Goal: Task Accomplishment & Management: Complete application form

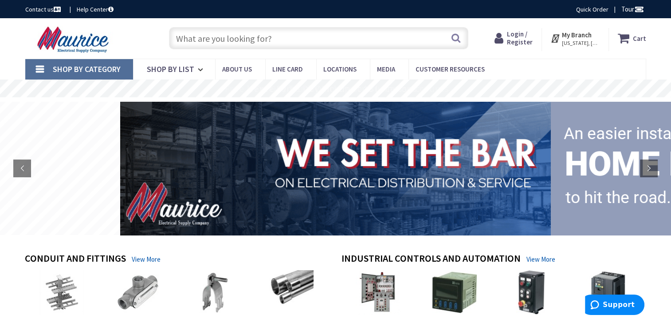
click at [520, 37] on span "Login / Register" at bounding box center [520, 38] width 26 height 16
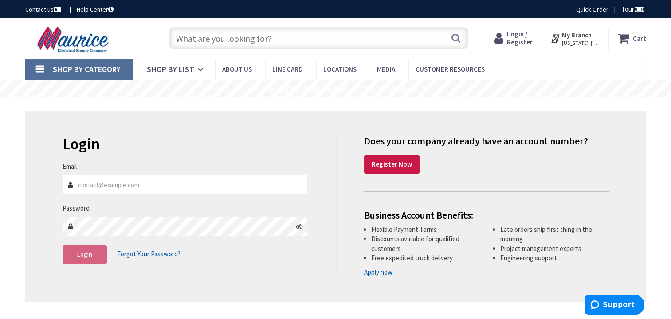
click at [164, 252] on span "Forgot Your Password?" at bounding box center [148, 253] width 63 height 8
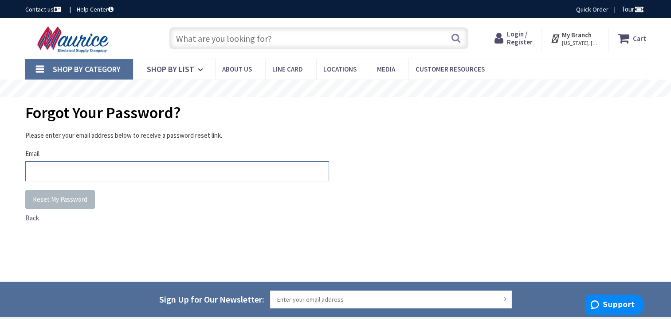
click at [49, 175] on input "Email" at bounding box center [177, 171] width 304 height 20
type input "sehaque@tekterrain.com"
click at [48, 197] on span "Reset My Password" at bounding box center [60, 199] width 55 height 8
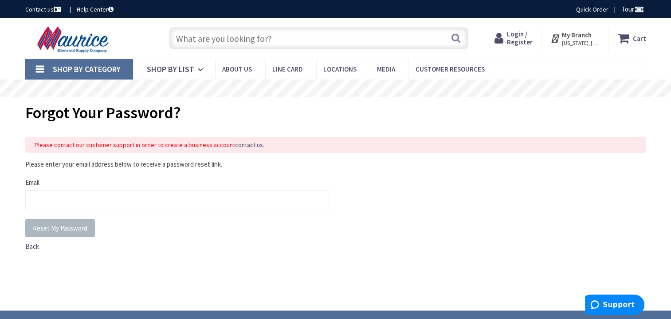
click at [518, 36] on span "Login / Register" at bounding box center [520, 38] width 26 height 16
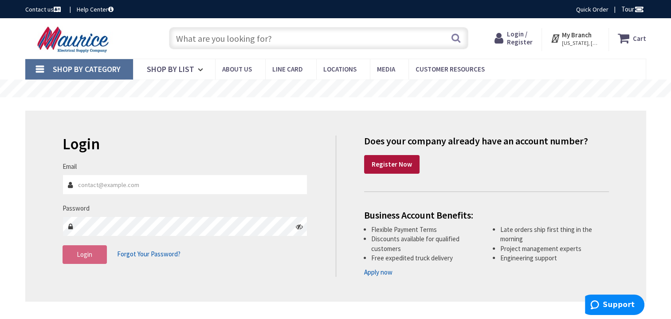
click at [395, 163] on strong "Register Now" at bounding box center [392, 164] width 40 height 8
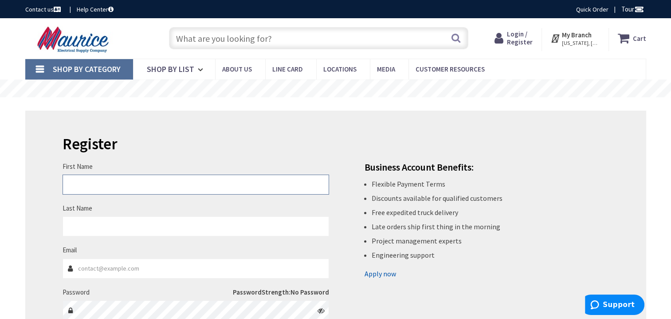
click at [192, 183] on input "First Name" at bounding box center [196, 184] width 267 height 20
type input "Samudra"
type input "Haque"
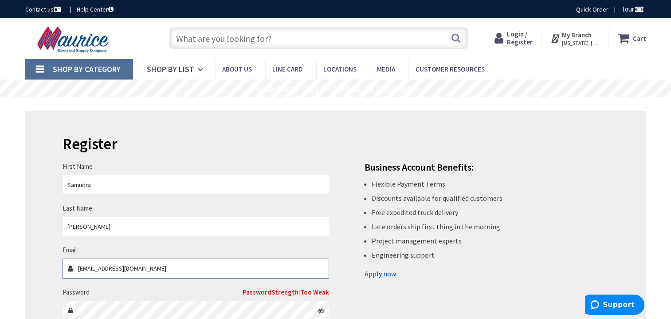
type input "sehaque@tekterrain.com"
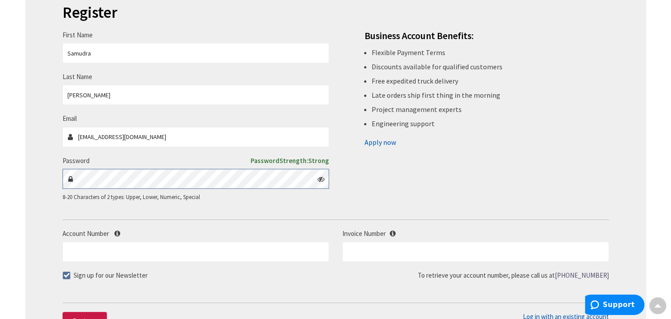
scroll to position [132, 0]
drag, startPoint x: 614, startPoint y: 305, endPoint x: 1063, endPoint y: 572, distance: 522.2
click at [615, 305] on span "Support" at bounding box center [619, 304] width 32 height 8
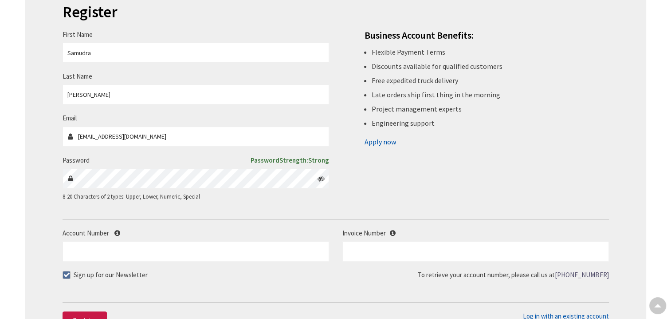
scroll to position [0, 0]
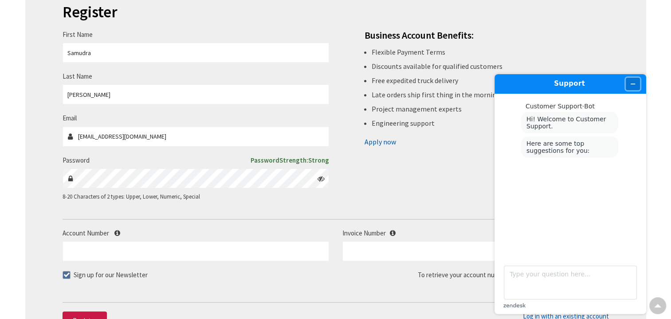
click at [634, 83] on icon "Minimize widget" at bounding box center [633, 84] width 6 height 6
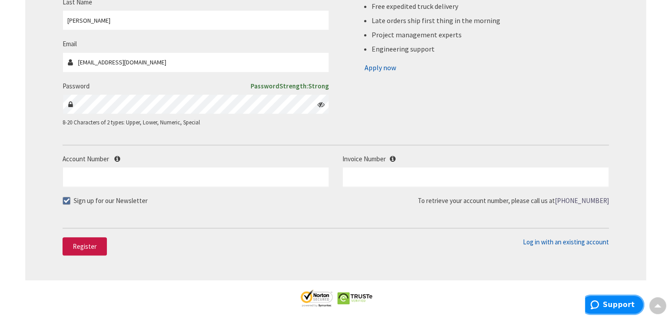
scroll to position [206, 0]
click at [80, 245] on span "Register" at bounding box center [85, 245] width 24 height 8
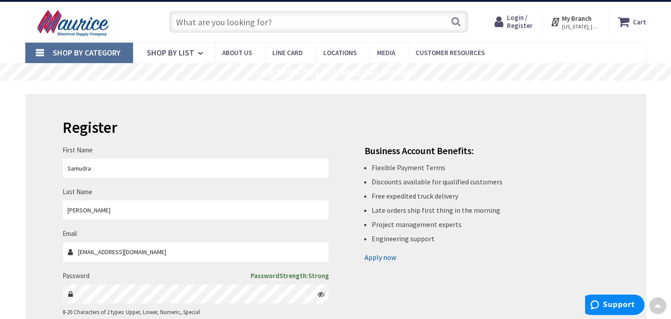
scroll to position [0, 0]
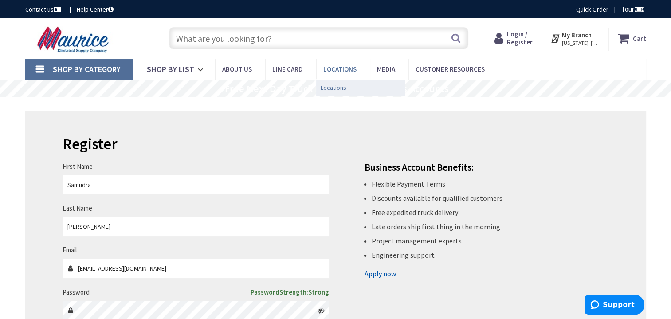
click at [326, 87] on span "Locations" at bounding box center [334, 87] width 26 height 9
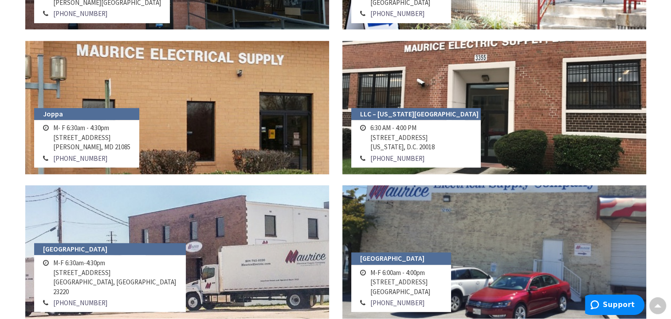
scroll to position [726, 0]
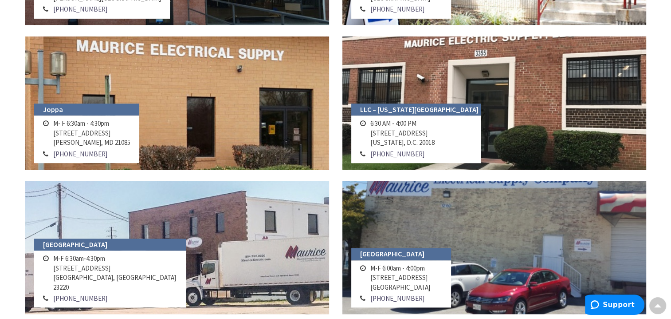
click at [412, 69] on link at bounding box center [495, 102] width 304 height 133
click at [389, 111] on h4 "LLC – Washington, D.C." at bounding box center [416, 109] width 130 height 12
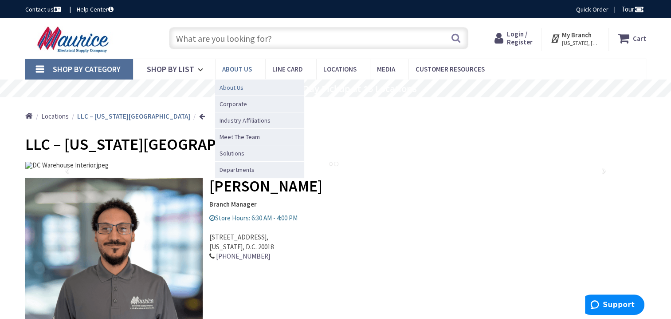
click at [243, 87] on link "About Us" at bounding box center [259, 87] width 89 height 16
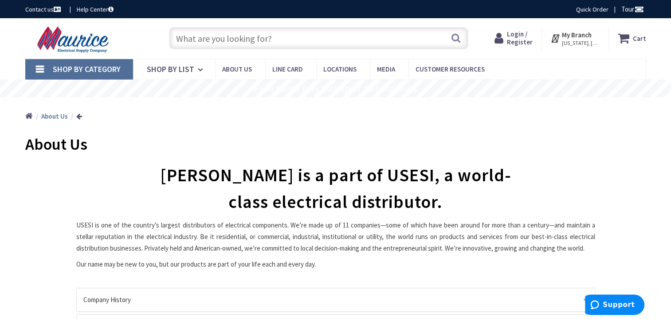
click at [586, 36] on strong "My Branch" at bounding box center [577, 35] width 30 height 8
